Goal: Transaction & Acquisition: Subscribe to service/newsletter

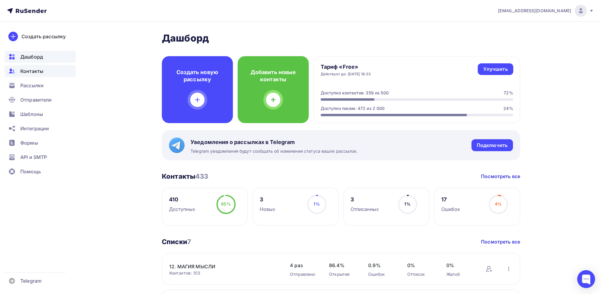
click at [33, 73] on span "Контакты" at bounding box center [31, 71] width 23 height 7
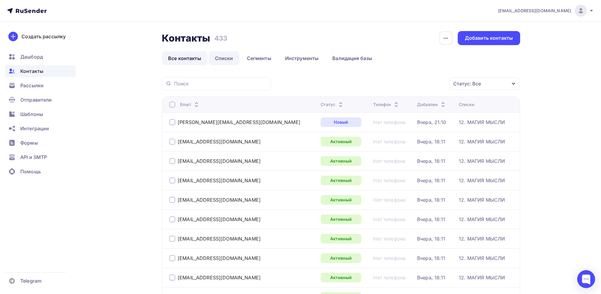
click at [221, 58] on link "Списки" at bounding box center [224, 58] width 31 height 14
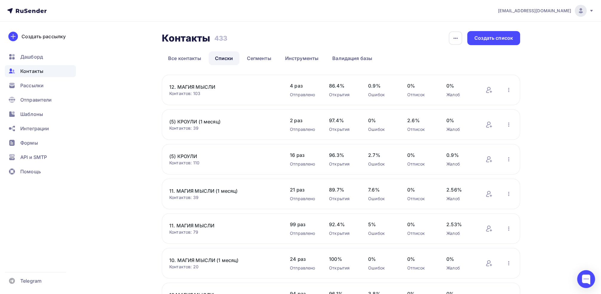
click at [196, 88] on link "12. МАГИЯ МЫСЛИ" at bounding box center [220, 86] width 102 height 7
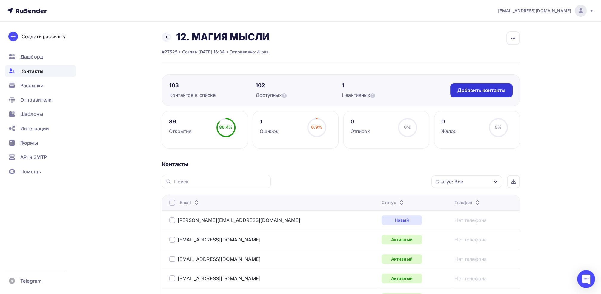
click at [483, 89] on div "Добавить контакты" at bounding box center [482, 90] width 48 height 7
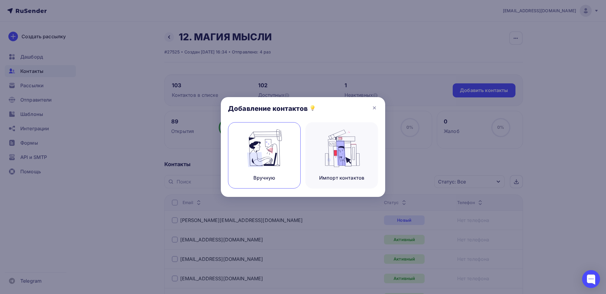
click at [275, 151] on img at bounding box center [264, 148] width 40 height 38
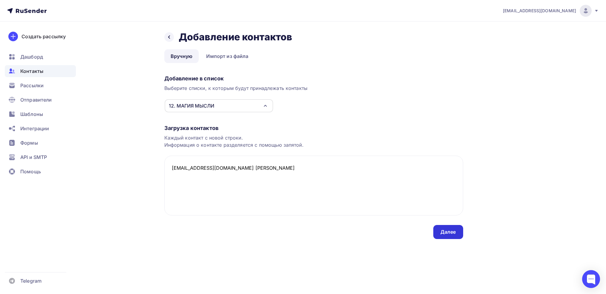
type textarea "mishina_t_a@mail.ru Татьяна"
click at [449, 232] on div "Далее" at bounding box center [448, 232] width 16 height 7
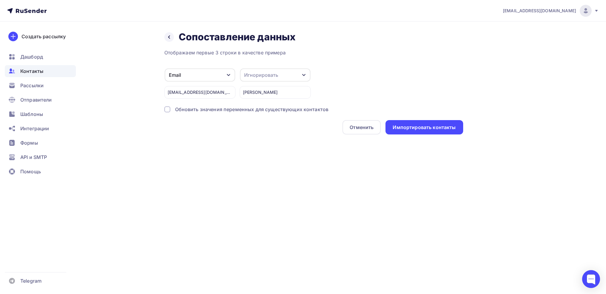
click at [268, 76] on div "Игнорировать" at bounding box center [261, 74] width 34 height 7
click at [253, 72] on div "Имя" at bounding box center [264, 72] width 35 height 7
click at [434, 129] on div "Импортировать контакты" at bounding box center [424, 127] width 63 height 7
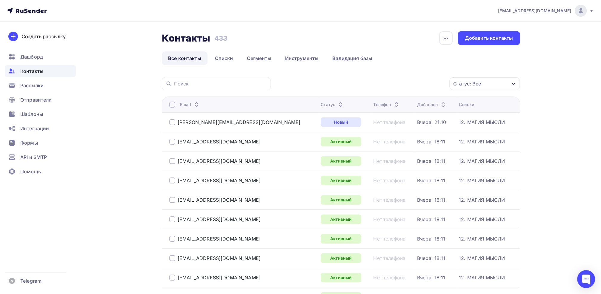
click at [407, 34] on div "Контакты Контакты 433 433 История импорта Добавить контакты" at bounding box center [341, 38] width 359 height 14
click at [23, 85] on span "Рассылки" at bounding box center [31, 85] width 23 height 7
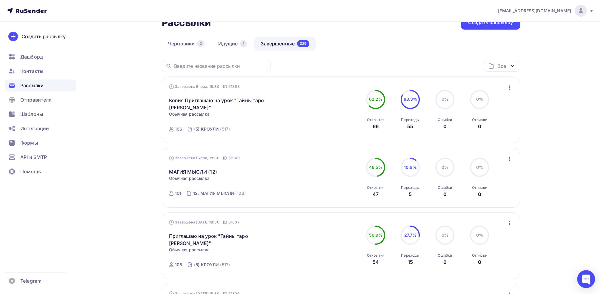
scroll to position [60, 0]
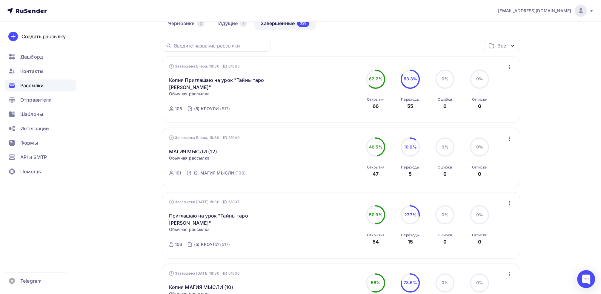
click at [509, 140] on icon "button" at bounding box center [509, 139] width 1 height 4
click at [478, 178] on div "Копировать в новую" at bounding box center [481, 177] width 61 height 7
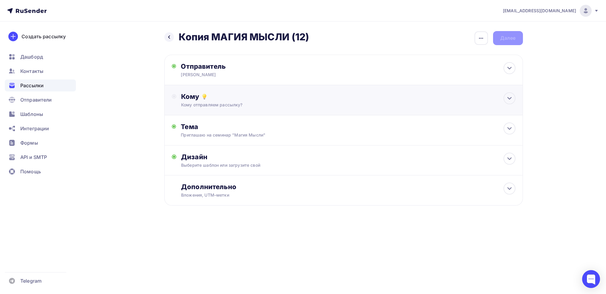
click at [190, 94] on div "Кому" at bounding box center [348, 96] width 334 height 8
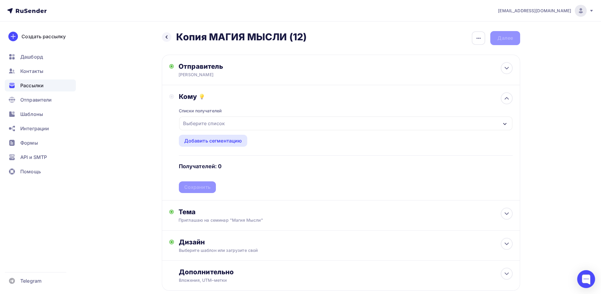
click at [193, 122] on div "Выберите список" at bounding box center [204, 123] width 47 height 11
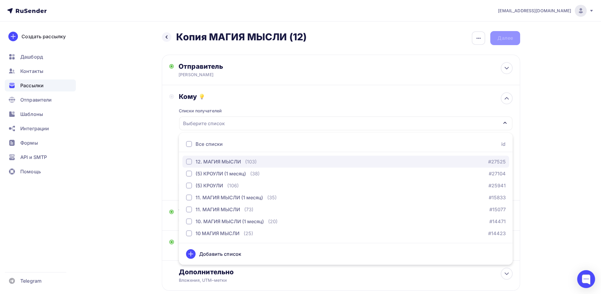
click at [207, 162] on div "12. МАГИЯ МЫСЛИ" at bounding box center [218, 161] width 45 height 7
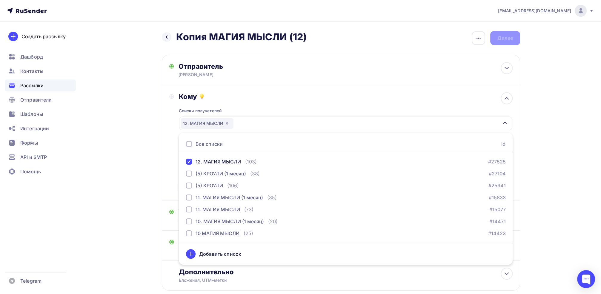
click at [170, 148] on div "Кому Списки получателей 12. МАГИЯ МЫСЛИ Все списки id 12. МАГИЯ МЫСЛИ (103) #27…" at bounding box center [341, 142] width 344 height 101
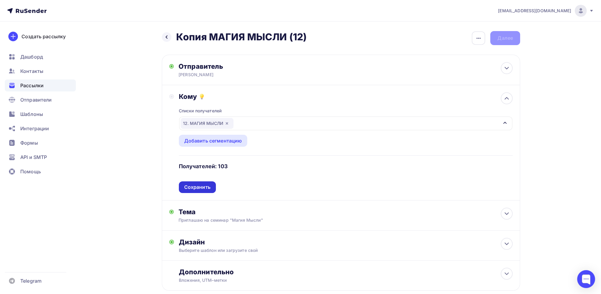
click at [201, 187] on div "Сохранить" at bounding box center [197, 187] width 26 height 7
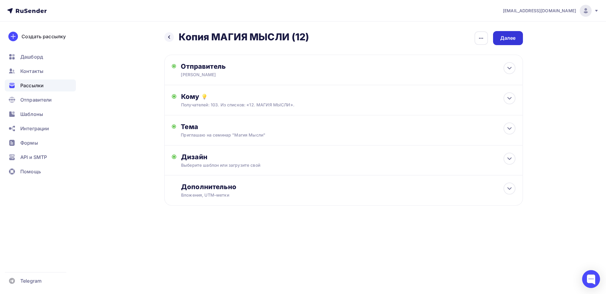
click at [510, 39] on div "Далее" at bounding box center [508, 38] width 16 height 7
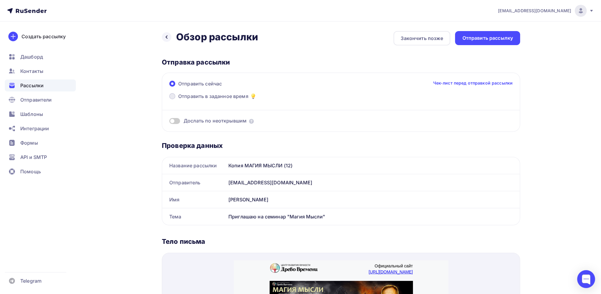
click at [199, 97] on span "Отправить в заданное время" at bounding box center [213, 96] width 70 height 7
click at [178, 100] on input "Отправить в заданное время" at bounding box center [178, 100] width 0 height 0
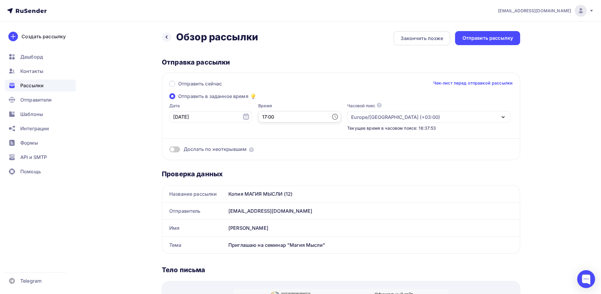
click at [267, 116] on input "17:00" at bounding box center [299, 116] width 83 height 11
click at [264, 140] on li "18" at bounding box center [266, 137] width 31 height 10
click at [296, 146] on li "30" at bounding box center [300, 146] width 31 height 10
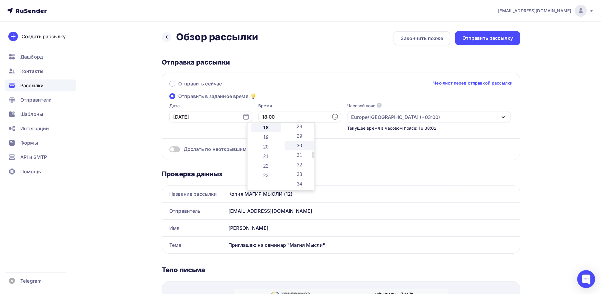
type input "18:30"
click at [292, 94] on div "Отправить сейчас Чек-лист перед отправкой рассылки Отправить в заданное время Д…" at bounding box center [341, 117] width 359 height 88
click at [489, 39] on div "Отправить рассылку" at bounding box center [488, 38] width 51 height 7
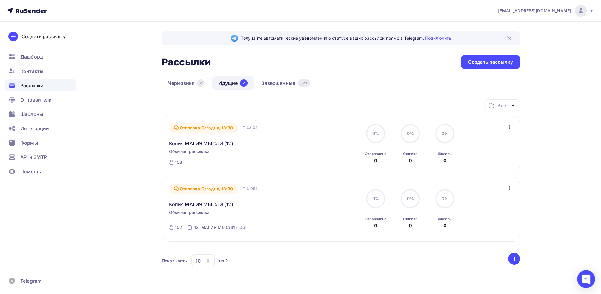
click at [509, 188] on icon "button" at bounding box center [509, 188] width 1 height 4
click at [479, 217] on div "Отменить рассылку" at bounding box center [475, 215] width 76 height 7
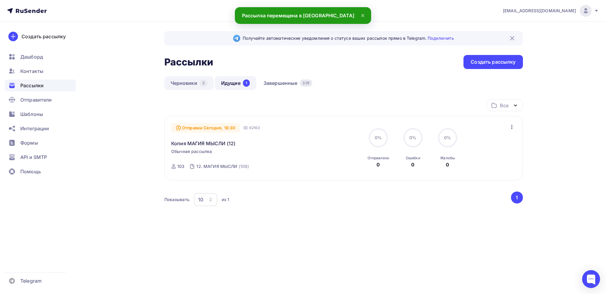
click at [188, 82] on link "Черновики 3" at bounding box center [188, 83] width 49 height 14
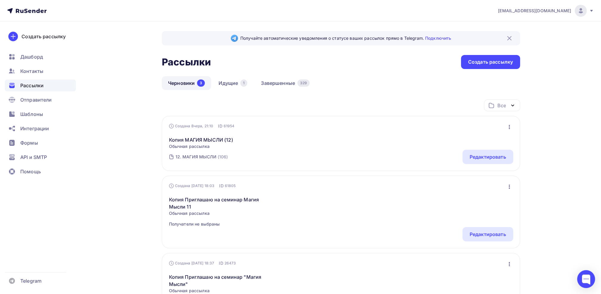
click at [509, 187] on icon "button" at bounding box center [509, 186] width 7 height 7
click at [484, 248] on div "Удалить" at bounding box center [483, 246] width 57 height 7
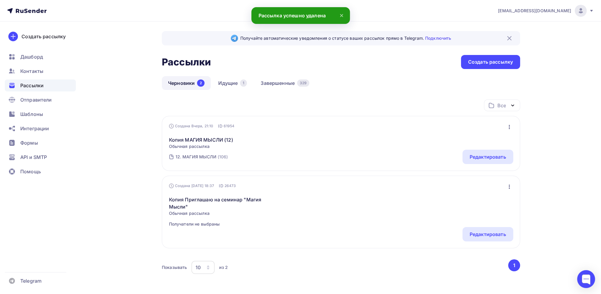
click at [510, 127] on icon "button" at bounding box center [509, 126] width 7 height 7
click at [480, 185] on div "Удалить" at bounding box center [483, 186] width 57 height 7
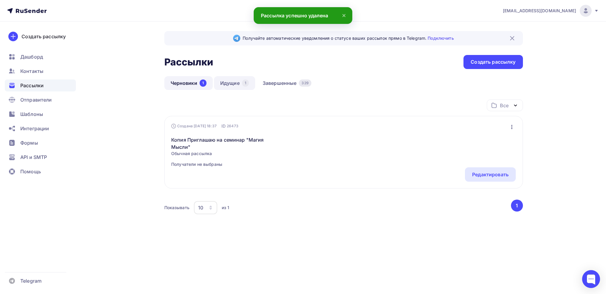
click at [231, 85] on link "Идущие 1" at bounding box center [234, 83] width 41 height 14
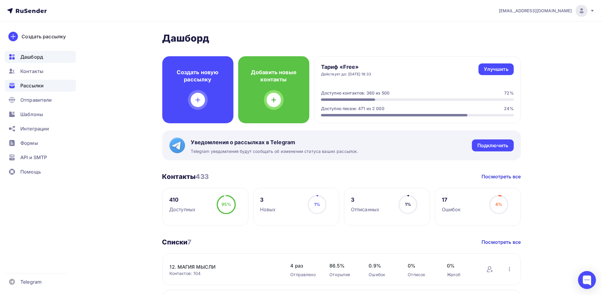
click at [33, 89] on span "Рассылки" at bounding box center [31, 85] width 23 height 7
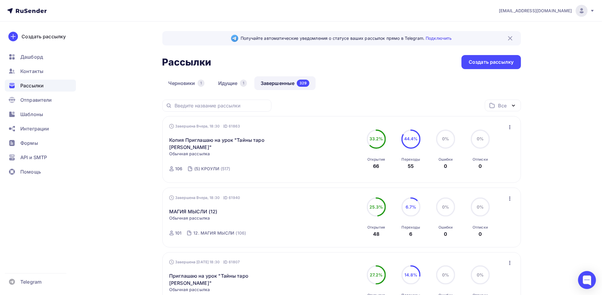
click at [289, 85] on link "Завершенные 329" at bounding box center [284, 83] width 61 height 14
click at [290, 85] on link "Завершенные 329" at bounding box center [284, 83] width 61 height 14
click at [193, 210] on link "МАГИЯ МЫСЛИ (12)" at bounding box center [193, 211] width 48 height 7
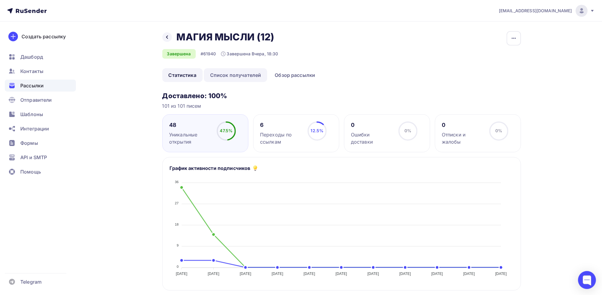
click at [234, 76] on link "Список получателей" at bounding box center [236, 75] width 64 height 14
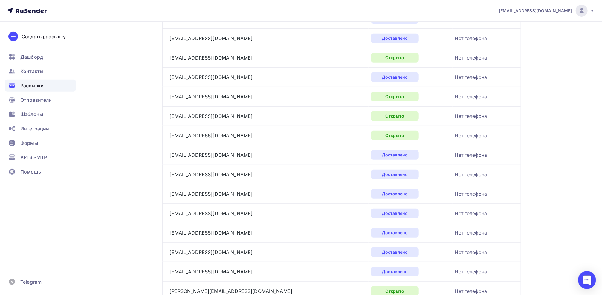
scroll to position [179, 0]
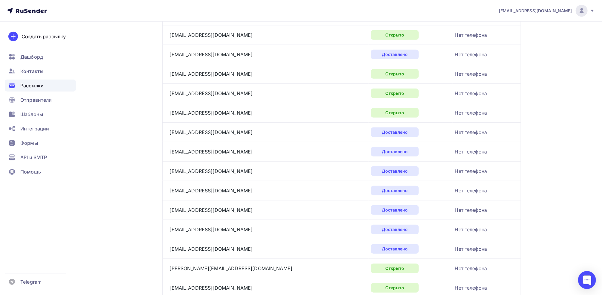
click at [52, 237] on div "Создать рассылку Дашборд Контакты Рассылки Отправители Шаблоны Интеграции Формы…" at bounding box center [40, 158] width 81 height 273
click at [35, 101] on span "Отправители" at bounding box center [36, 99] width 32 height 7
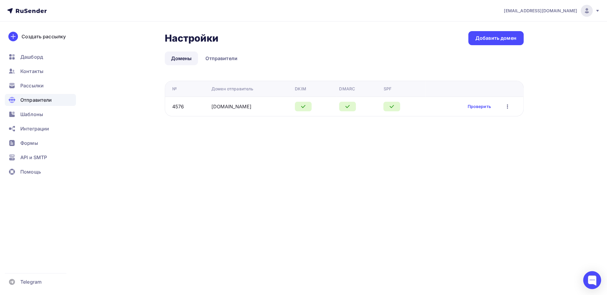
drag, startPoint x: 234, startPoint y: 105, endPoint x: 258, endPoint y: 99, distance: 24.7
click at [258, 99] on td "semejnyj-psiholog1.ru" at bounding box center [250, 106] width 83 height 19
drag, startPoint x: 264, startPoint y: 108, endPoint x: 209, endPoint y: 109, distance: 55.3
click at [209, 109] on td "semejnyj-psiholog1.ru" at bounding box center [250, 106] width 83 height 19
copy link "semejnyj-psiholog1.ru"
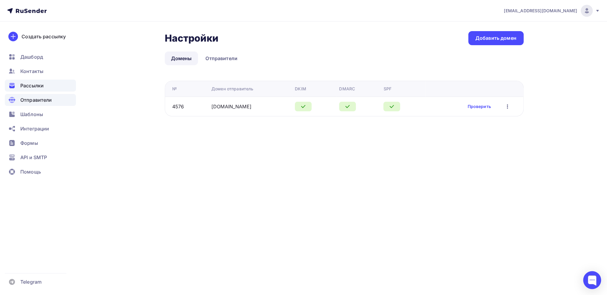
click at [28, 84] on span "Рассылки" at bounding box center [31, 85] width 23 height 7
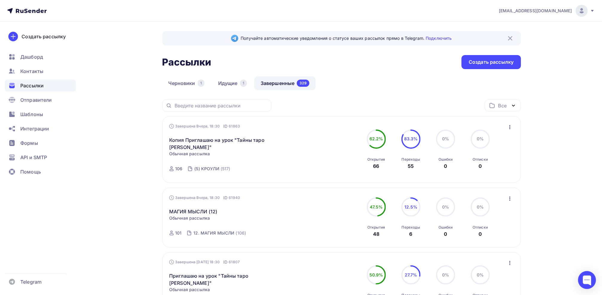
drag, startPoint x: 38, startPoint y: 259, endPoint x: 39, endPoint y: 254, distance: 4.9
click at [39, 258] on div "Создать рассылку Дашборд Контакты Рассылки Отправители Шаблоны Интеграции Формы…" at bounding box center [40, 158] width 81 height 273
click at [36, 99] on span "Отправители" at bounding box center [36, 99] width 32 height 7
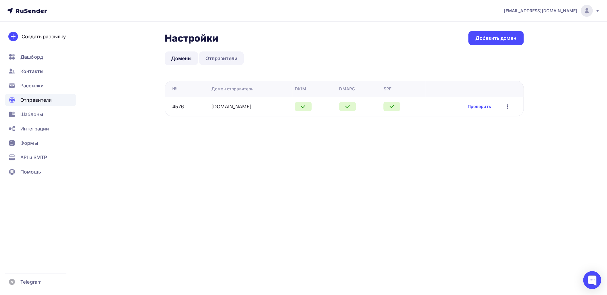
click at [216, 59] on link "Отправители" at bounding box center [221, 58] width 45 height 14
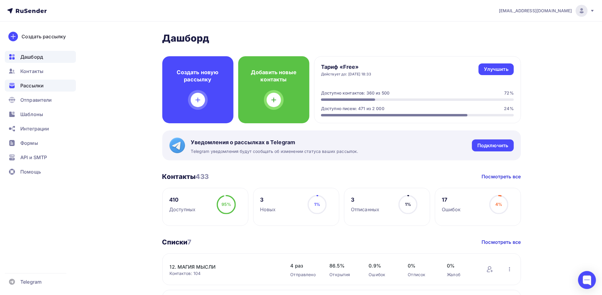
click at [42, 88] on span "Рассылки" at bounding box center [31, 85] width 23 height 7
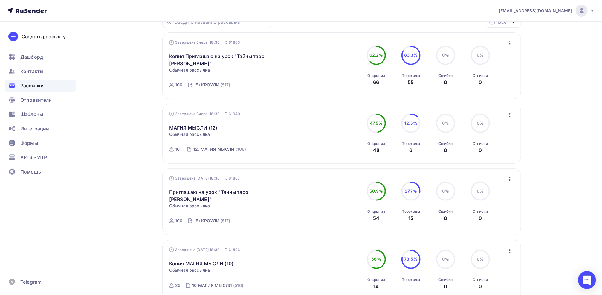
scroll to position [120, 0]
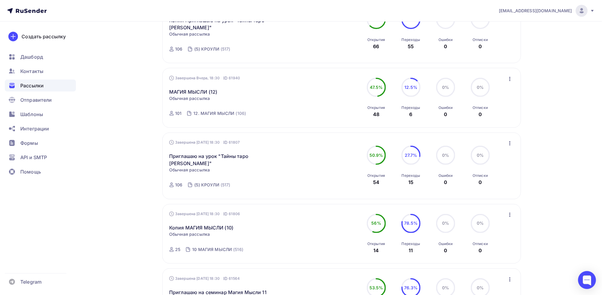
click at [512, 78] on icon "button" at bounding box center [509, 78] width 7 height 7
click at [206, 89] on link "МАГИЯ МЫСЛИ (12)" at bounding box center [193, 91] width 48 height 7
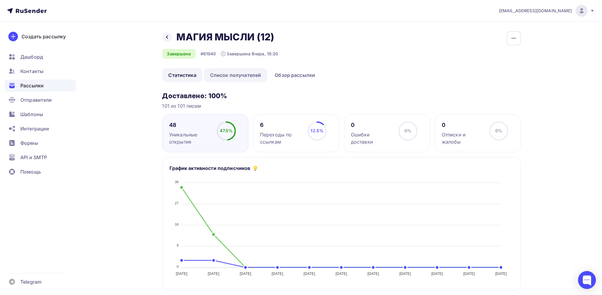
click at [246, 76] on link "Список получателей" at bounding box center [236, 75] width 64 height 14
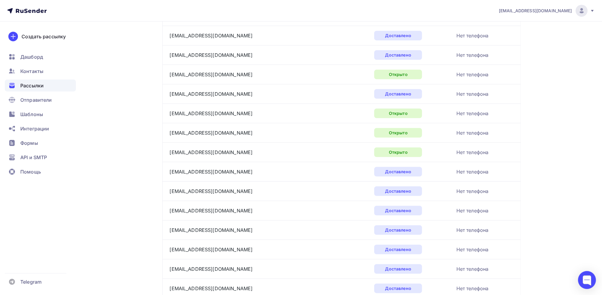
scroll to position [129, 0]
